Goal: Information Seeking & Learning: Learn about a topic

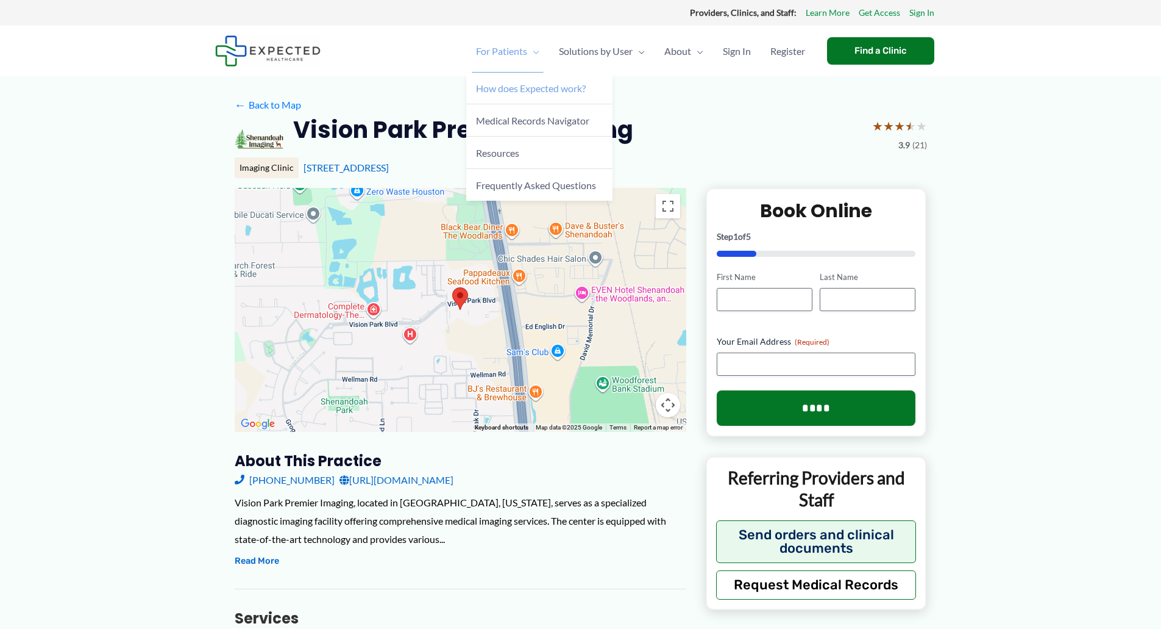
click at [527, 88] on span "How does Expected work?" at bounding box center [531, 88] width 110 height 12
click at [536, 182] on span "Frequently Asked Questions" at bounding box center [536, 185] width 120 height 12
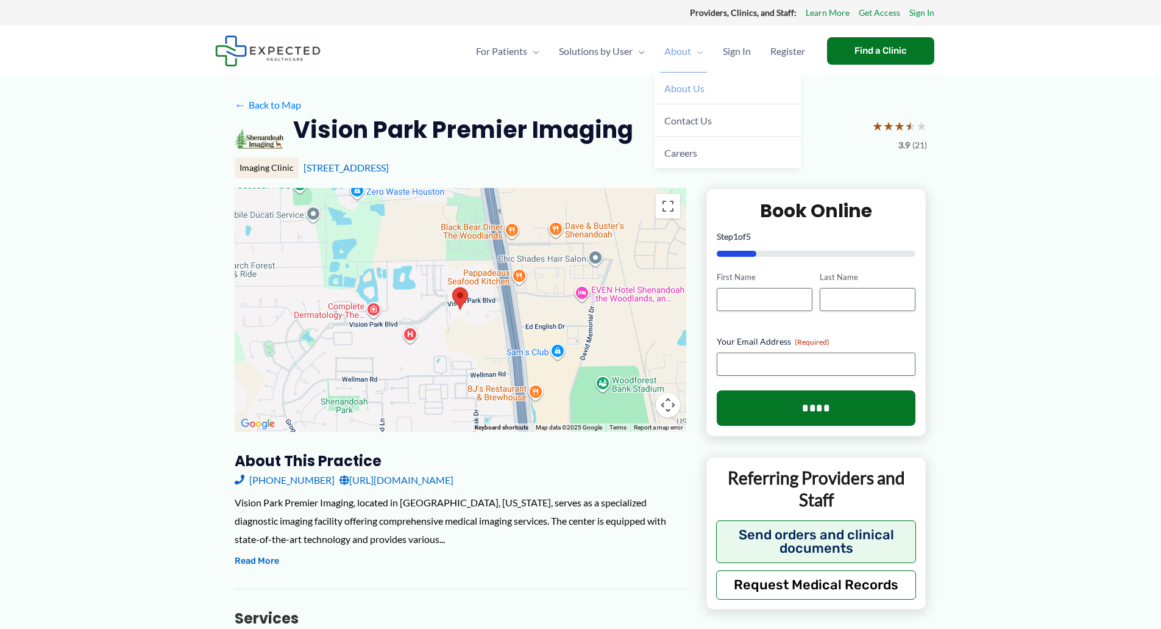
click at [686, 85] on span "About Us" at bounding box center [684, 88] width 40 height 12
